Goal: Book appointment/travel/reservation

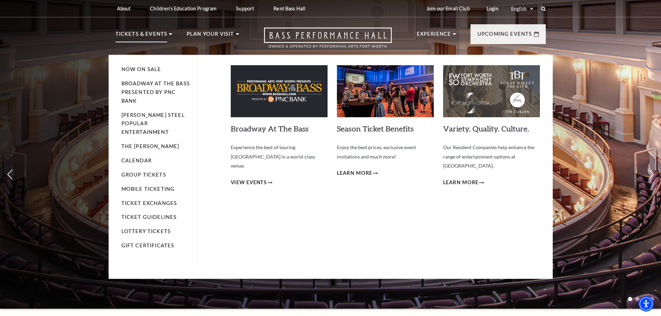
click at [144, 40] on p "Tickets & Events" at bounding box center [142, 36] width 52 height 12
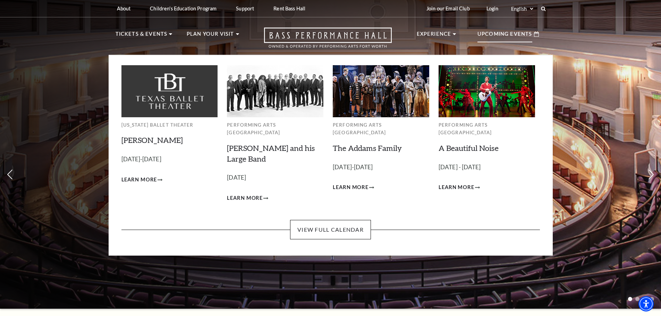
click at [519, 39] on p "Upcoming Events" at bounding box center [504, 36] width 55 height 12
click at [333, 225] on link "View Full Calendar" at bounding box center [330, 229] width 81 height 19
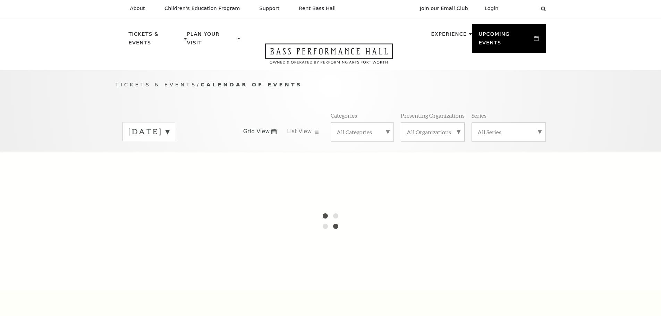
click at [329, 220] on div at bounding box center [330, 221] width 661 height 139
click at [169, 126] on label "[DATE]" at bounding box center [148, 131] width 41 height 11
click at [169, 139] on label "[DATE]" at bounding box center [148, 146] width 41 height 15
